Goal: Transaction & Acquisition: Purchase product/service

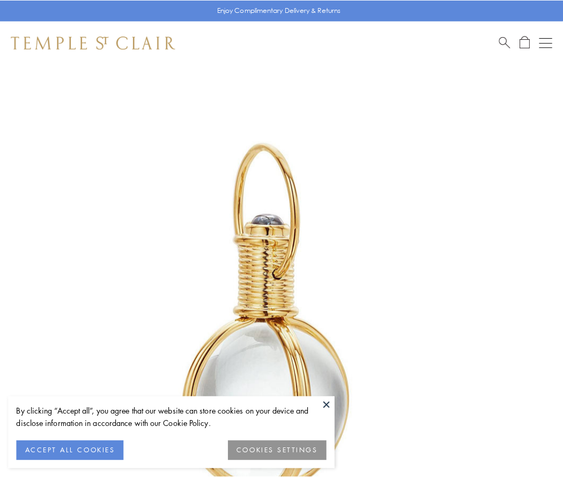
scroll to position [280, 0]
